Goal: Obtain resource: Download file/media

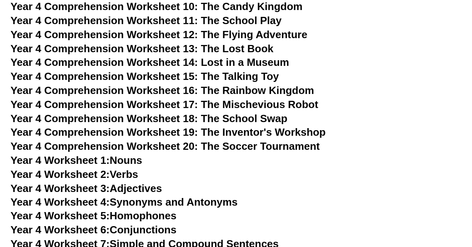
scroll to position [3335, 0]
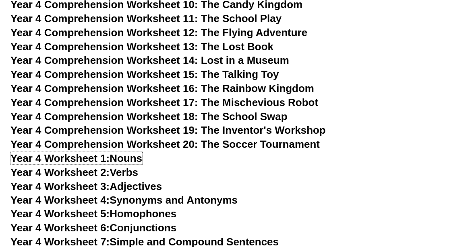
click at [57, 159] on span "Year 4 Worksheet 1:" at bounding box center [59, 158] width 99 height 12
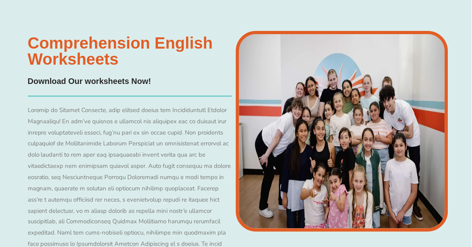
scroll to position [3361, 0]
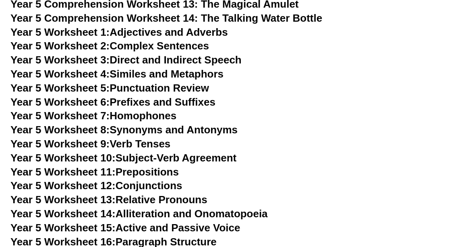
scroll to position [3961, 0]
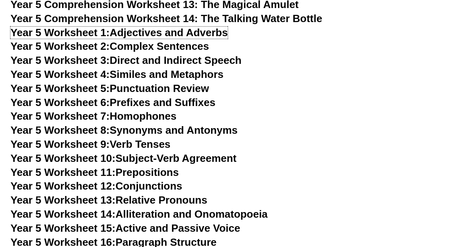
click at [112, 35] on link "Year 5 Worksheet 1: Adjectives and Adverbs" at bounding box center [118, 33] width 217 height 12
